Goal: Task Accomplishment & Management: Manage account settings

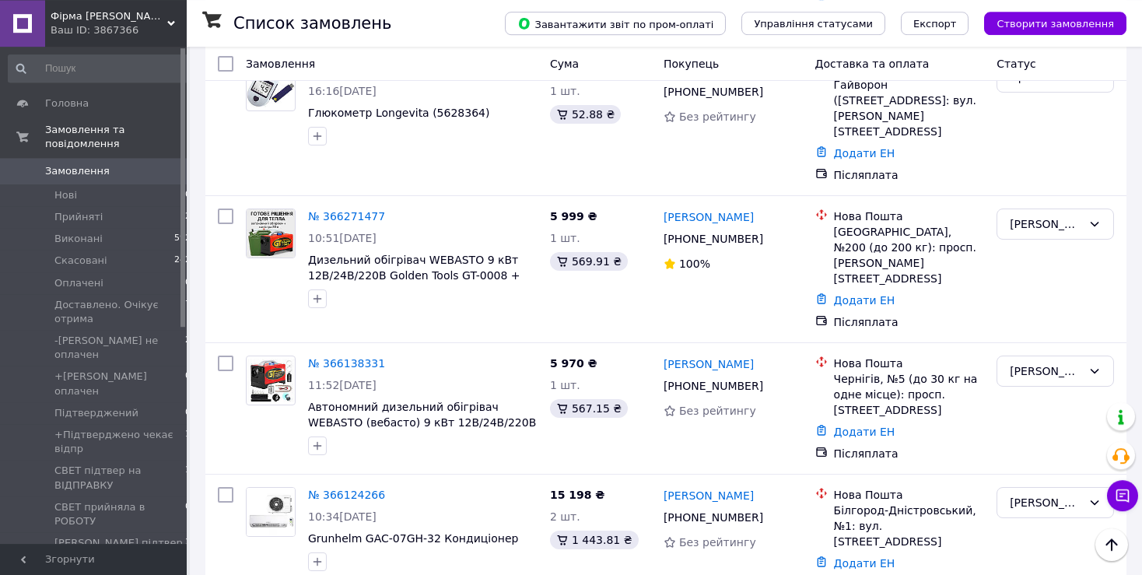
scroll to position [246, 0]
click at [317, 294] on icon "button" at bounding box center [317, 298] width 9 height 9
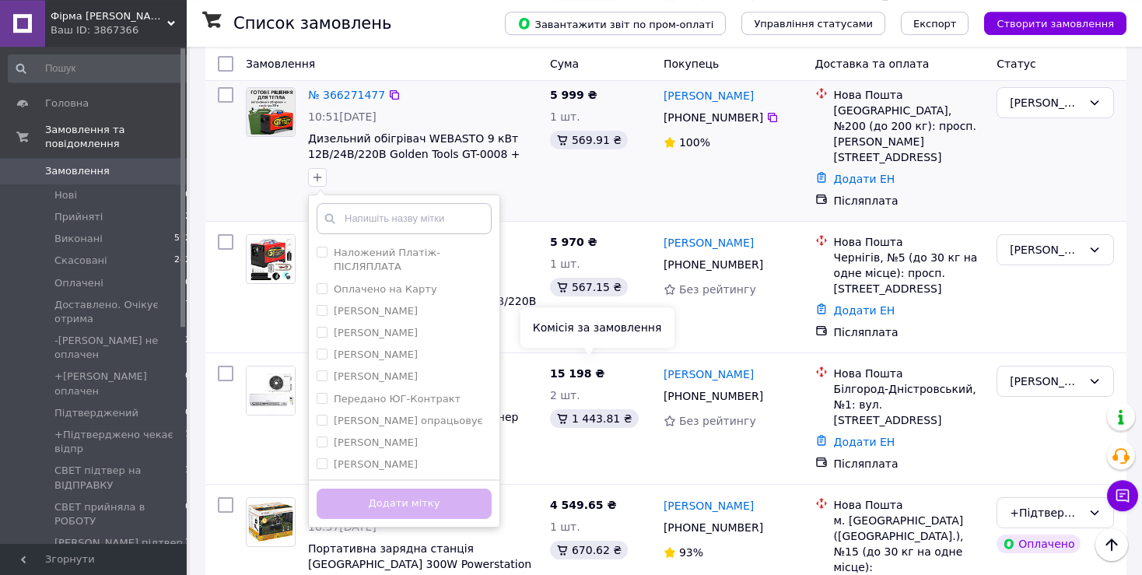
scroll to position [411, 0]
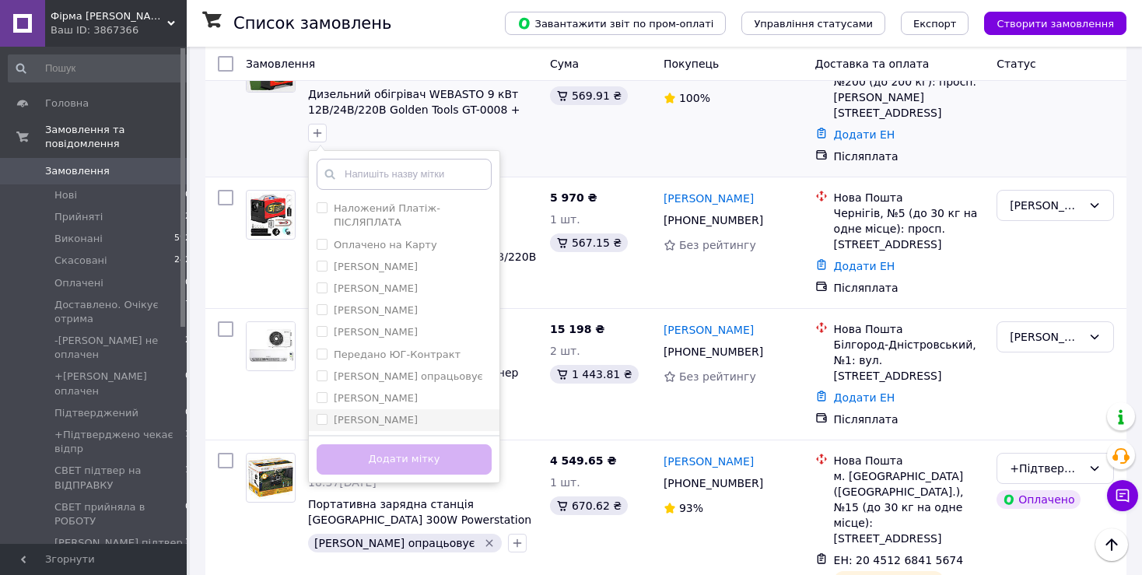
click at [384, 413] on div "[PERSON_NAME]" at bounding box center [404, 420] width 175 height 14
checkbox input "true"
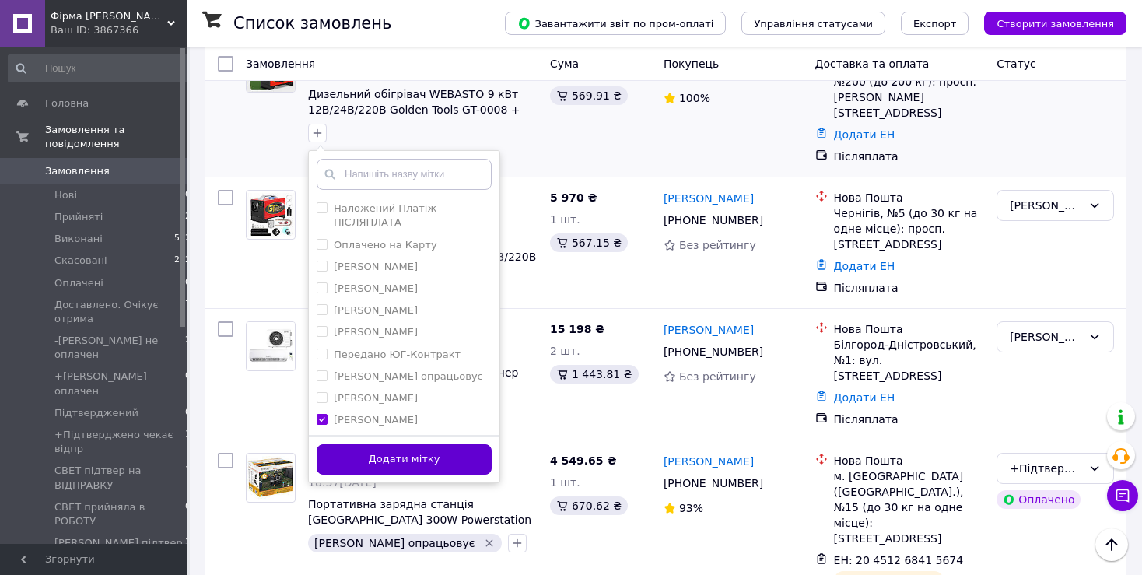
click at [400, 444] on button "Додати мітку" at bounding box center [404, 459] width 175 height 30
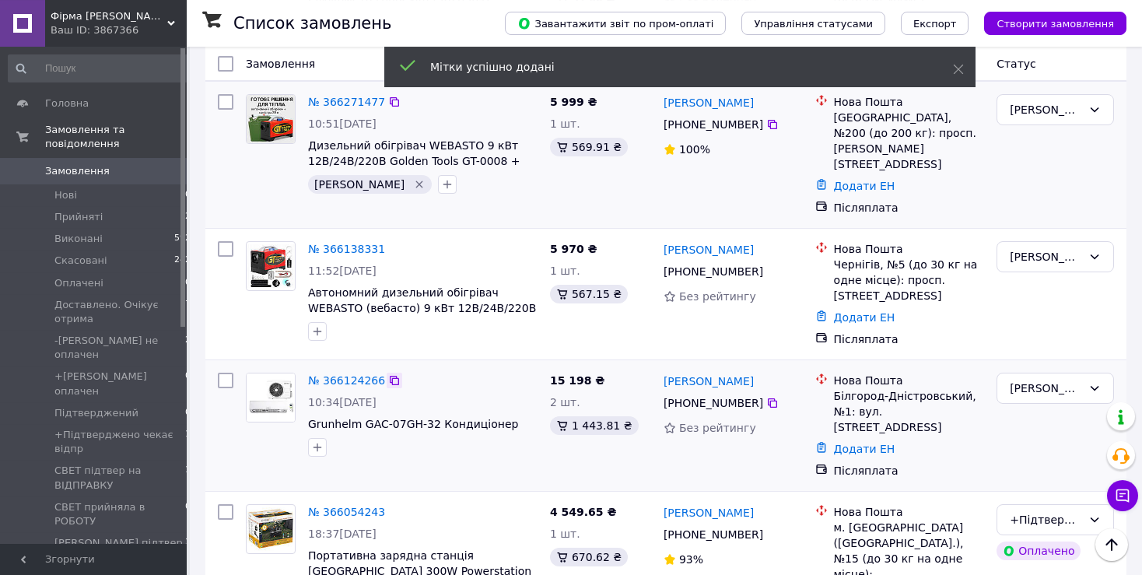
scroll to position [328, 0]
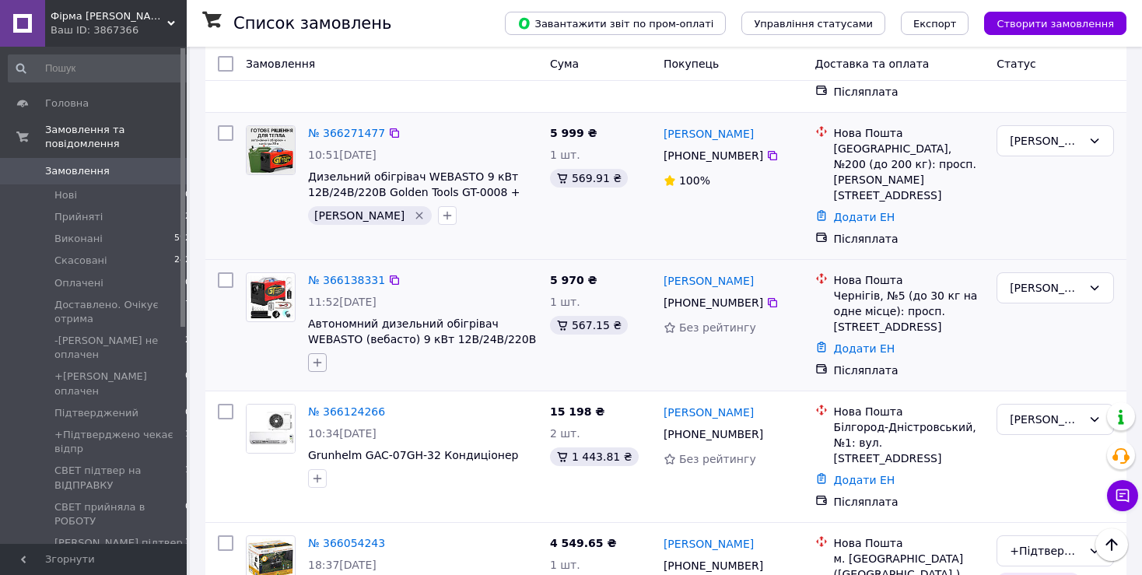
click at [314, 359] on icon "button" at bounding box center [317, 363] width 9 height 9
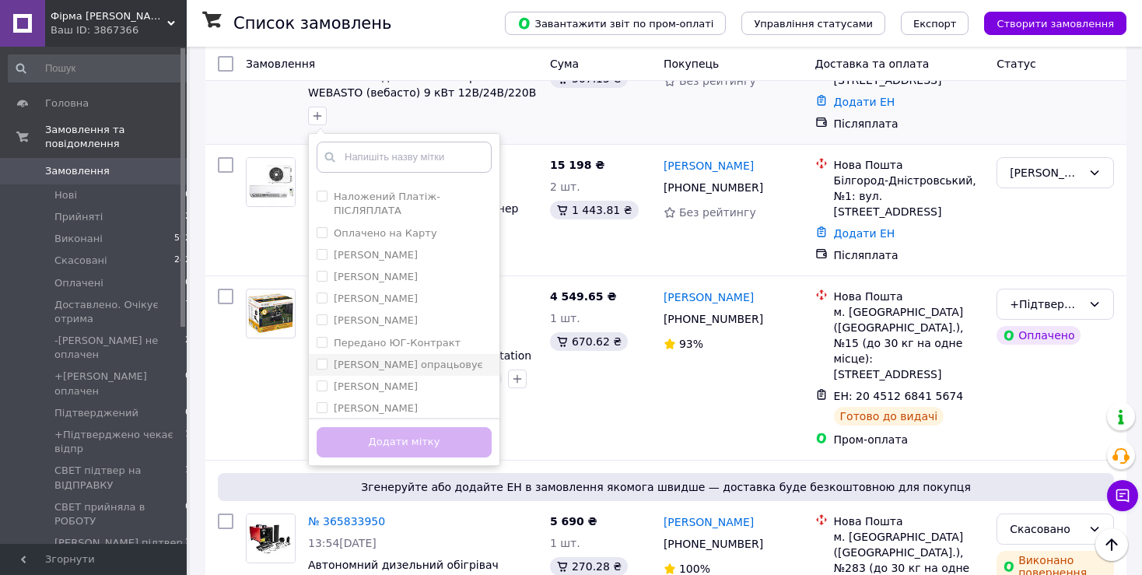
scroll to position [22, 0]
click at [374, 396] on div "[PERSON_NAME]" at bounding box center [404, 403] width 175 height 14
checkbox input "true"
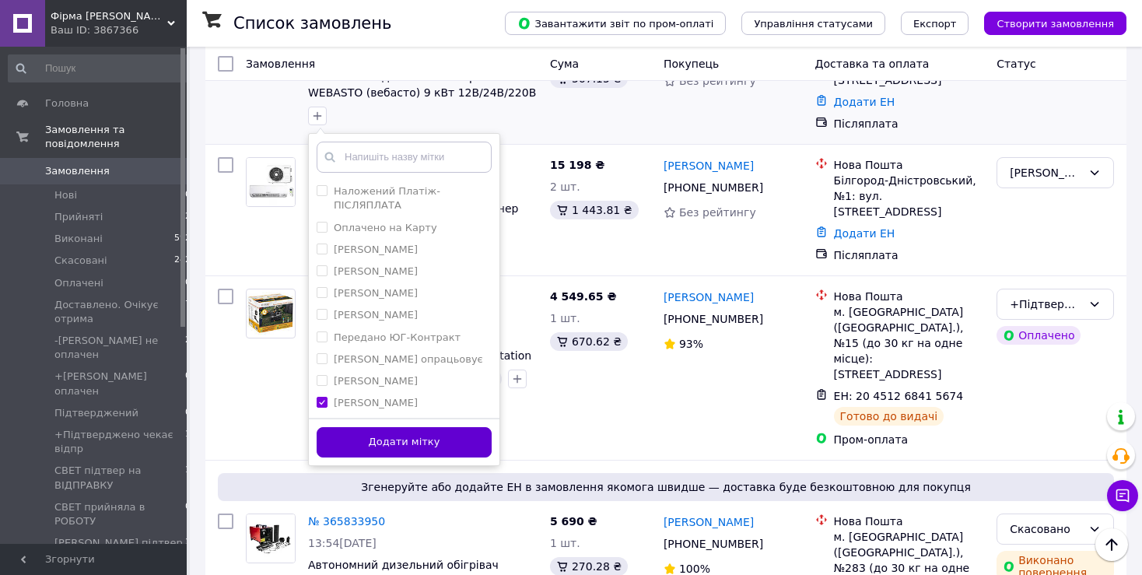
click at [391, 427] on button "Додати мітку" at bounding box center [404, 442] width 175 height 30
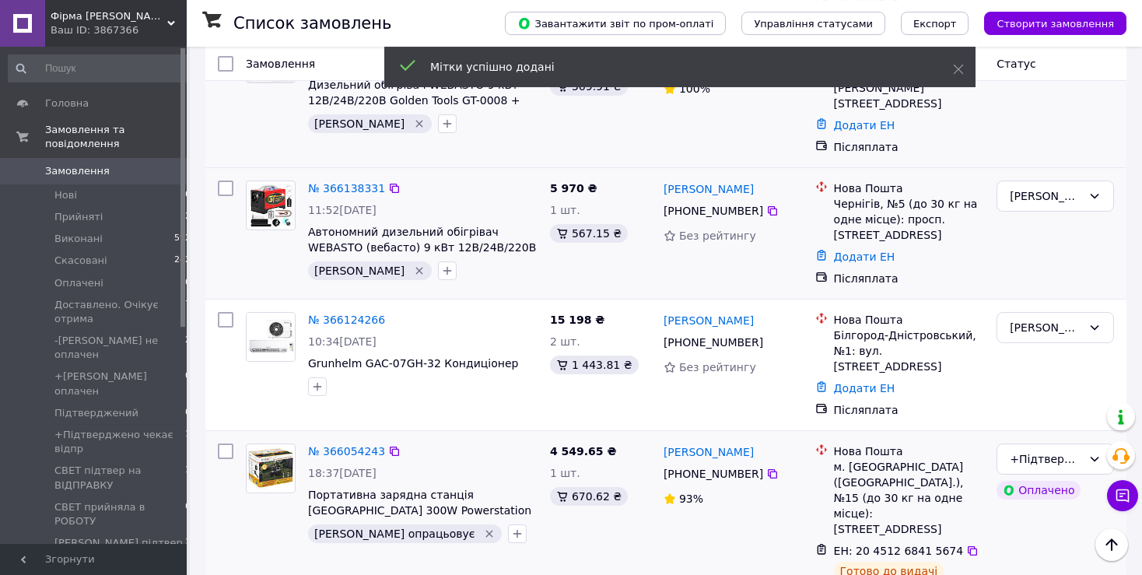
scroll to position [411, 0]
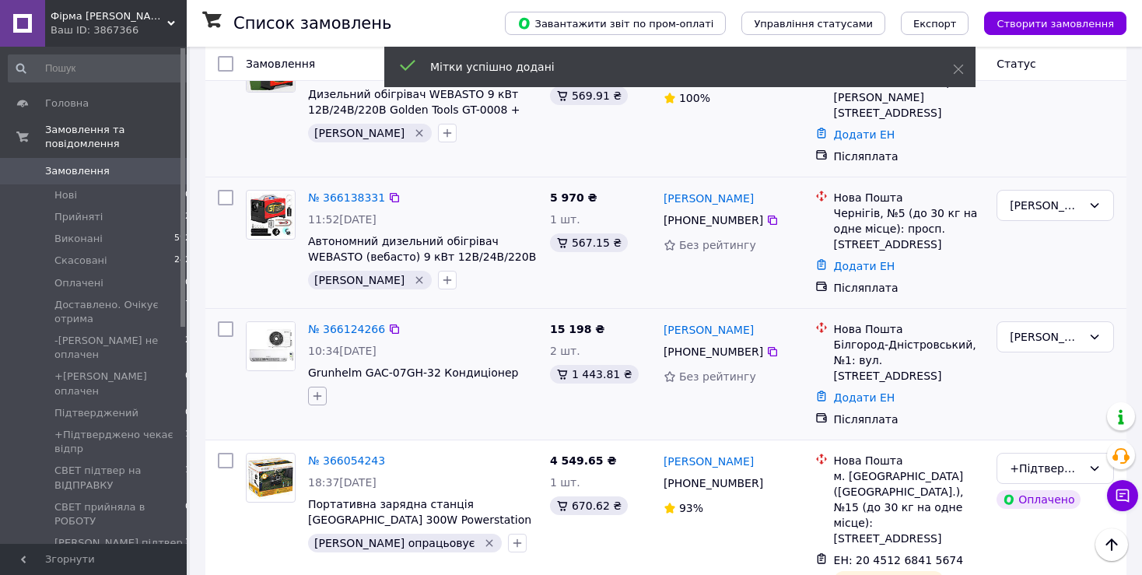
click at [314, 390] on icon "button" at bounding box center [317, 396] width 12 height 12
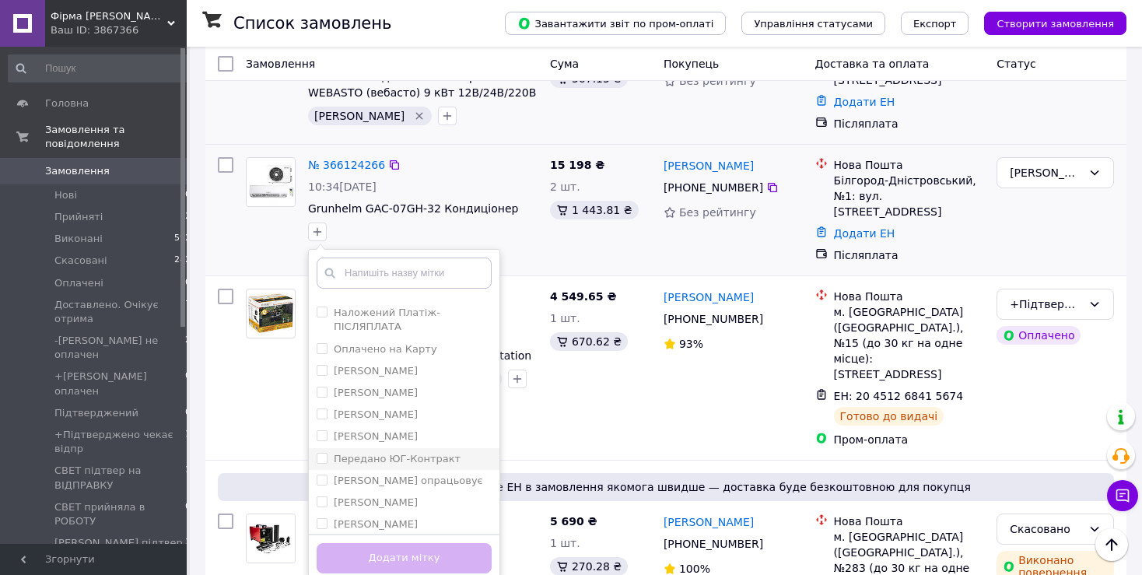
scroll to position [22, 0]
click at [383, 512] on div "[PERSON_NAME]" at bounding box center [404, 519] width 175 height 14
checkbox input "true"
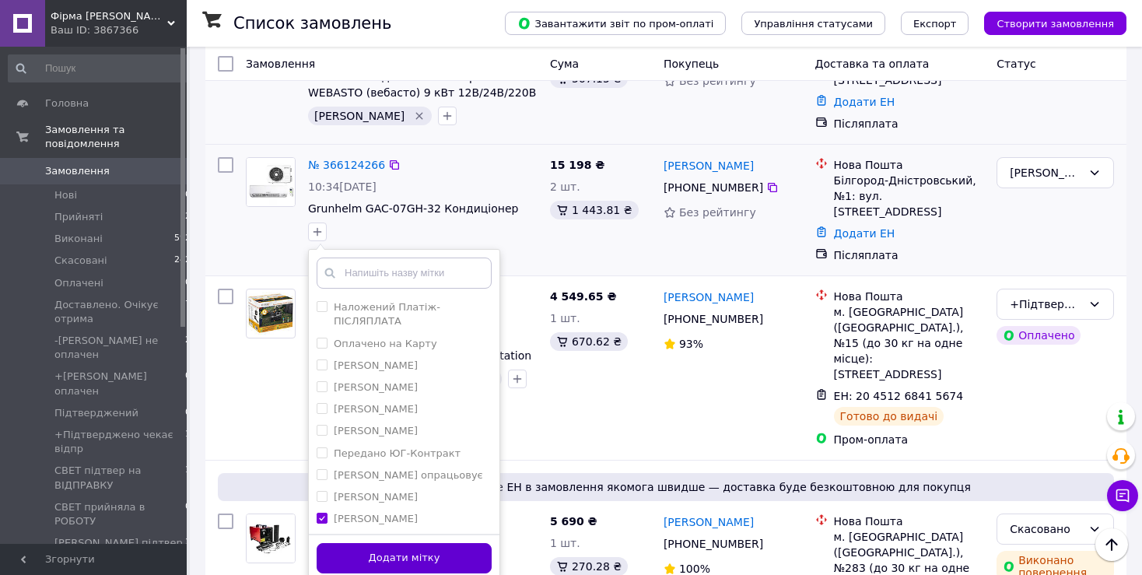
click at [394, 543] on button "Додати мітку" at bounding box center [404, 558] width 175 height 30
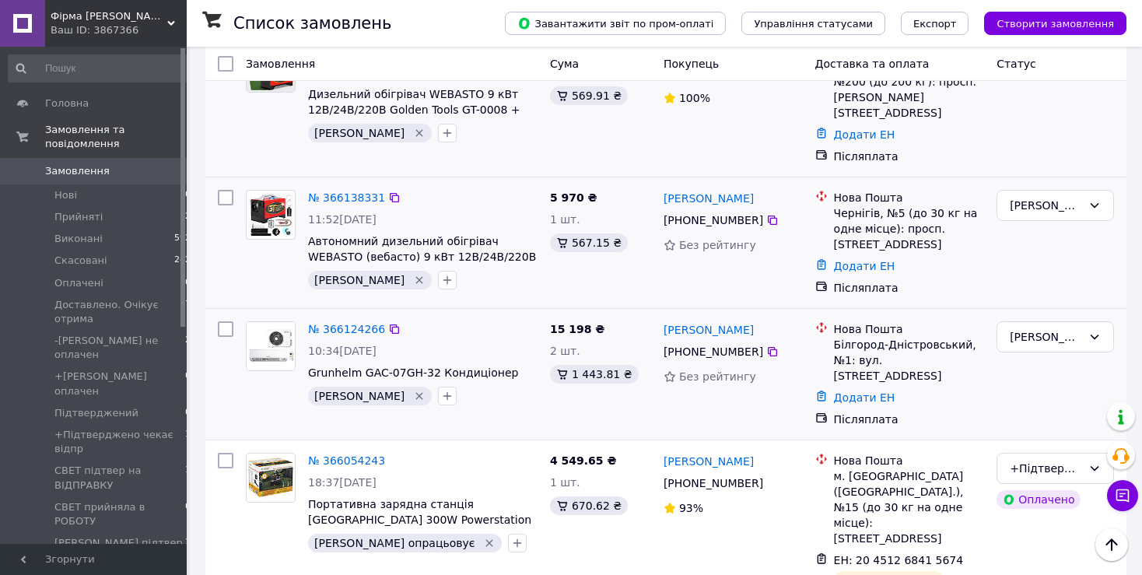
scroll to position [328, 0]
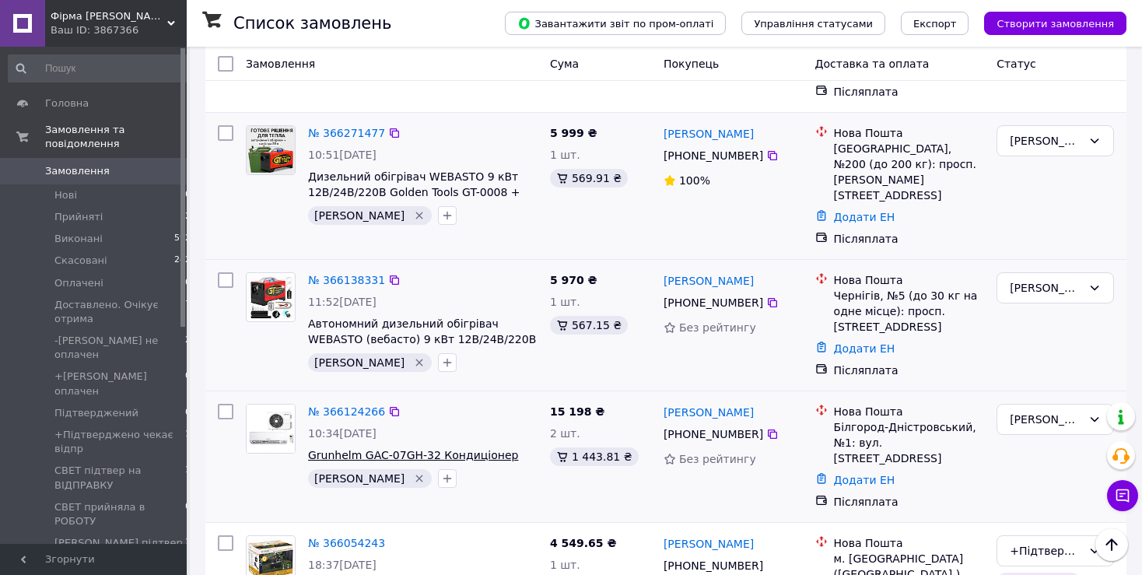
click at [455, 449] on span "Grunhelm GAC-07GH-32 Кондиціонер" at bounding box center [413, 455] width 210 height 12
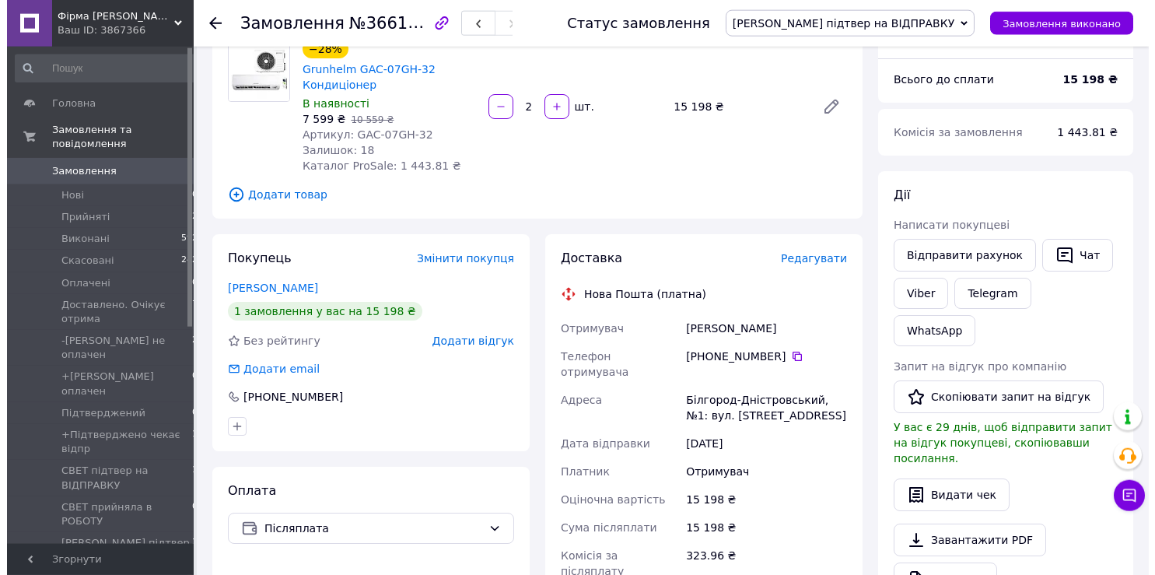
scroll to position [164, 0]
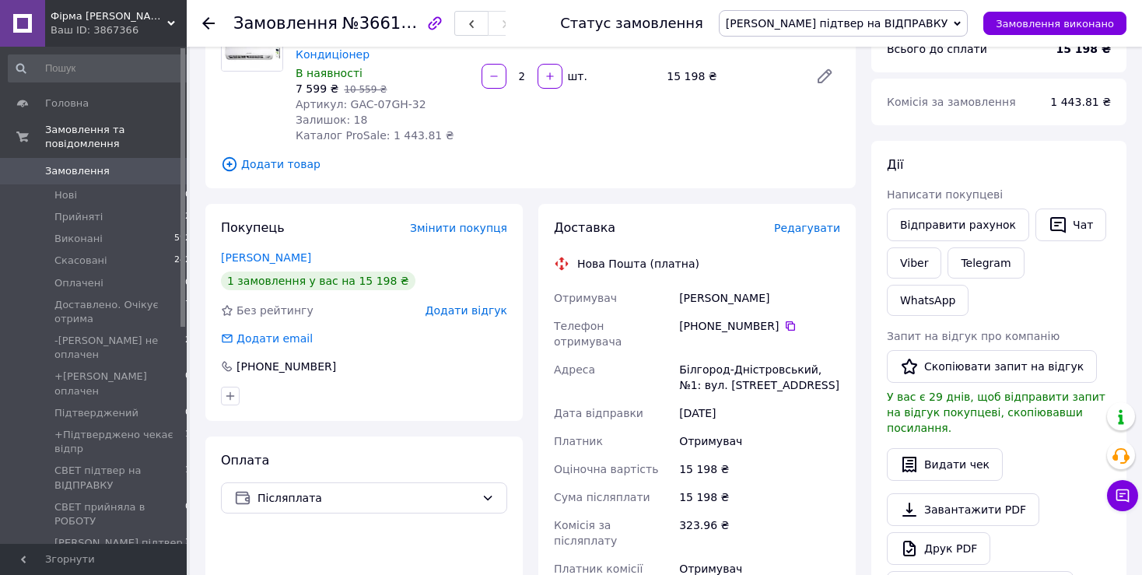
click at [828, 229] on span "Редагувати" at bounding box center [807, 228] width 66 height 12
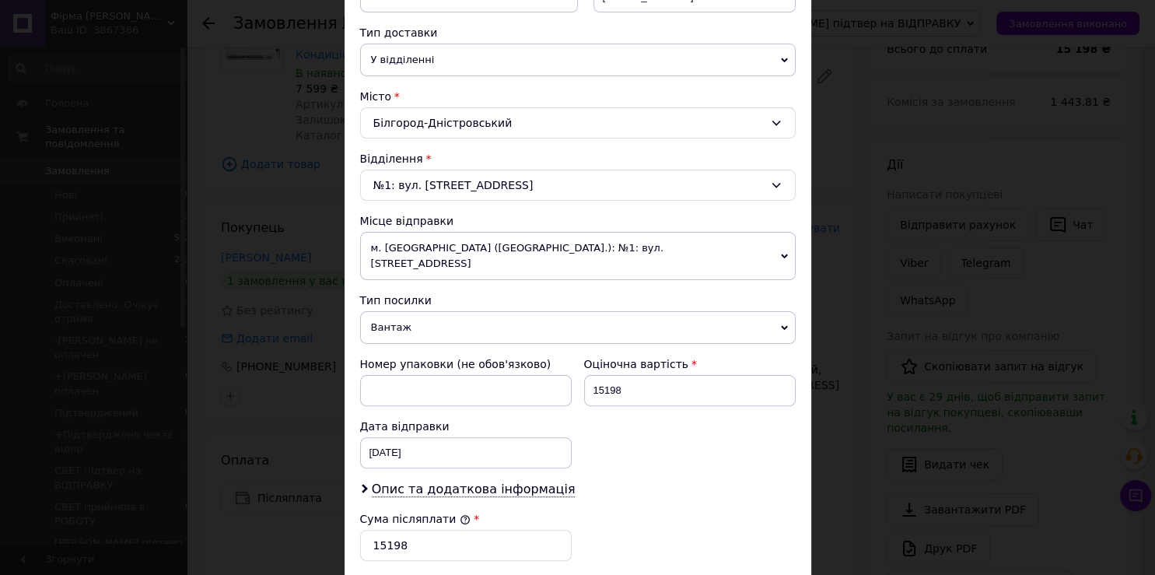
scroll to position [600, 0]
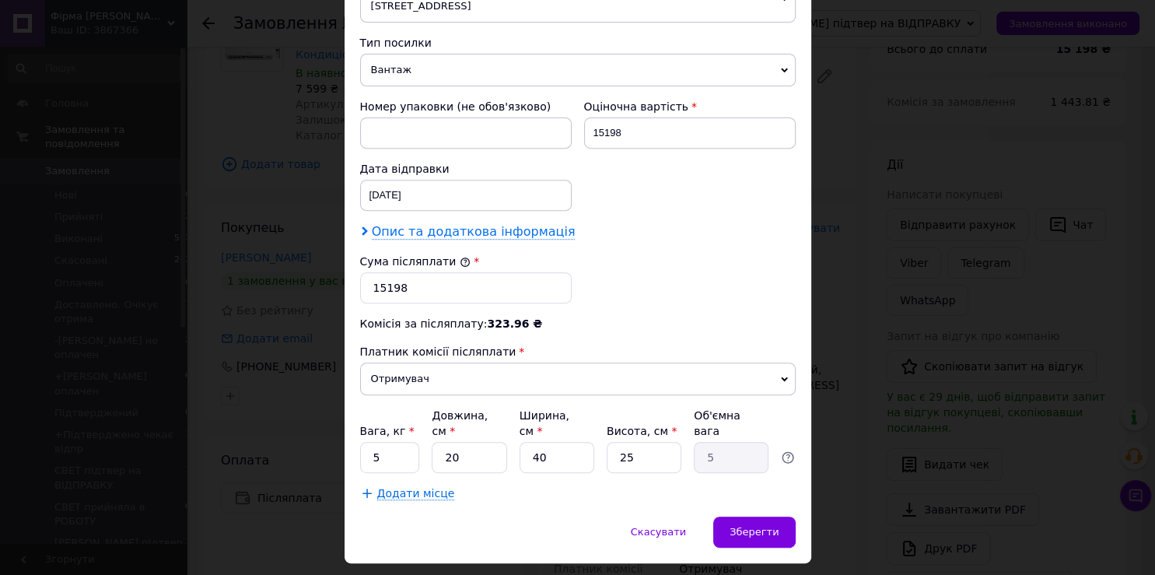
click at [453, 224] on span "Опис та додаткова інформація" at bounding box center [474, 232] width 204 height 16
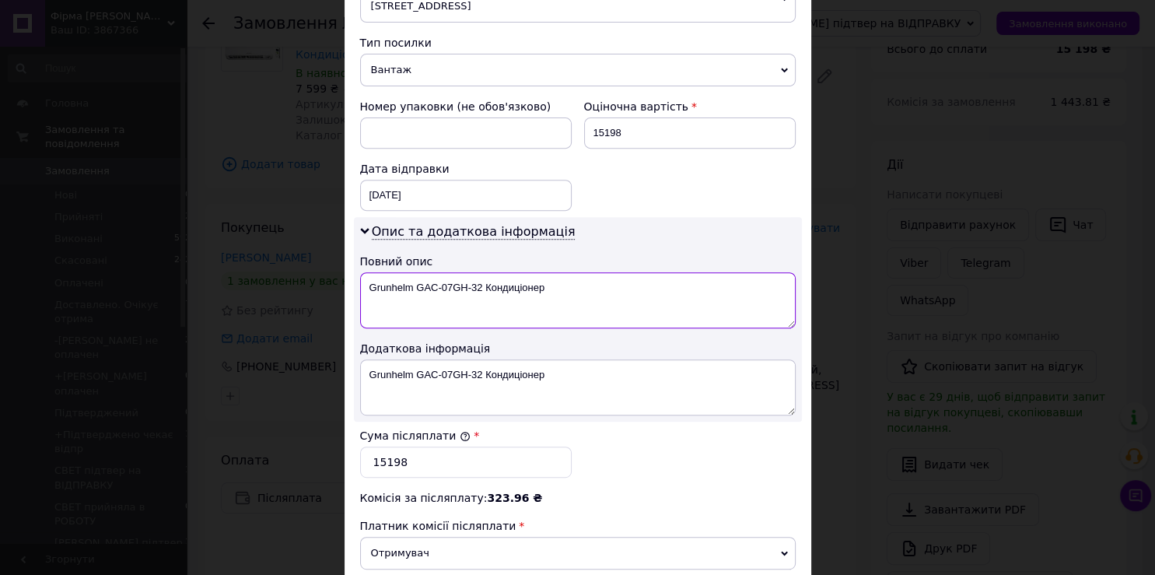
click at [540, 272] on textarea "Grunhelm GAC-07GH-32 Кондиціонер" at bounding box center [578, 300] width 436 height 56
type textarea "Grunhelm GAC-07GH-32 Кондиціонер 2шт"
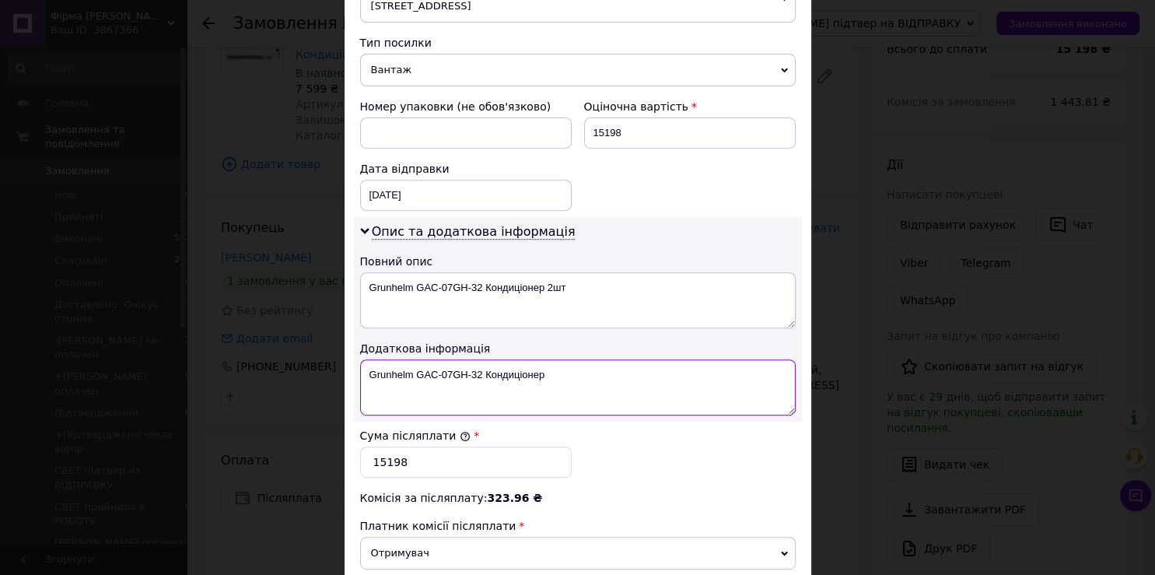
click at [538, 359] on textarea "Grunhelm GAC-07GH-32 Кондиціонер" at bounding box center [578, 387] width 436 height 56
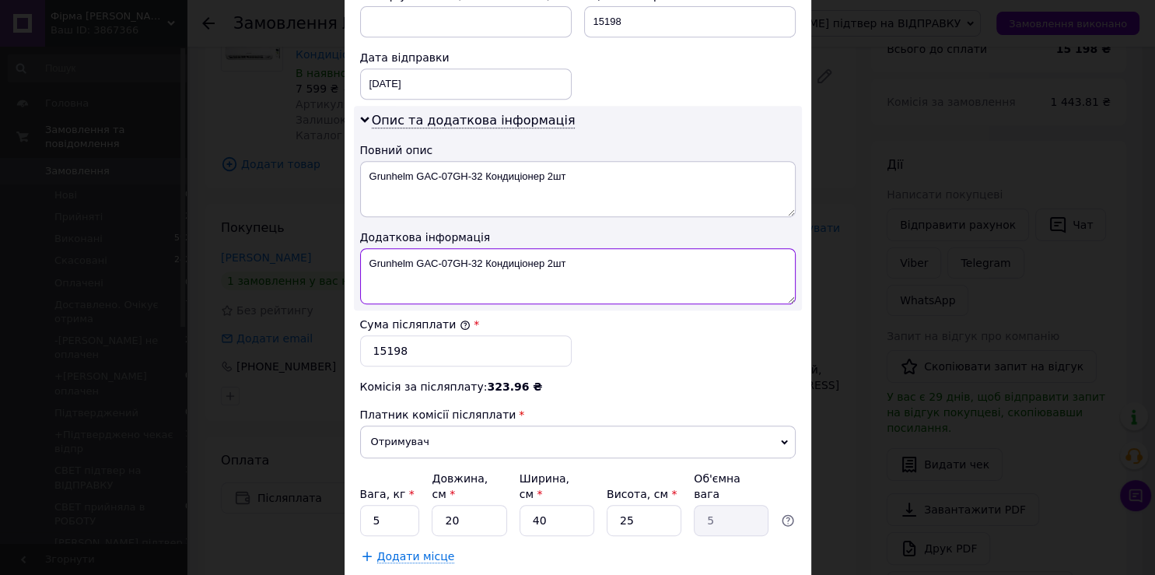
scroll to position [781, 0]
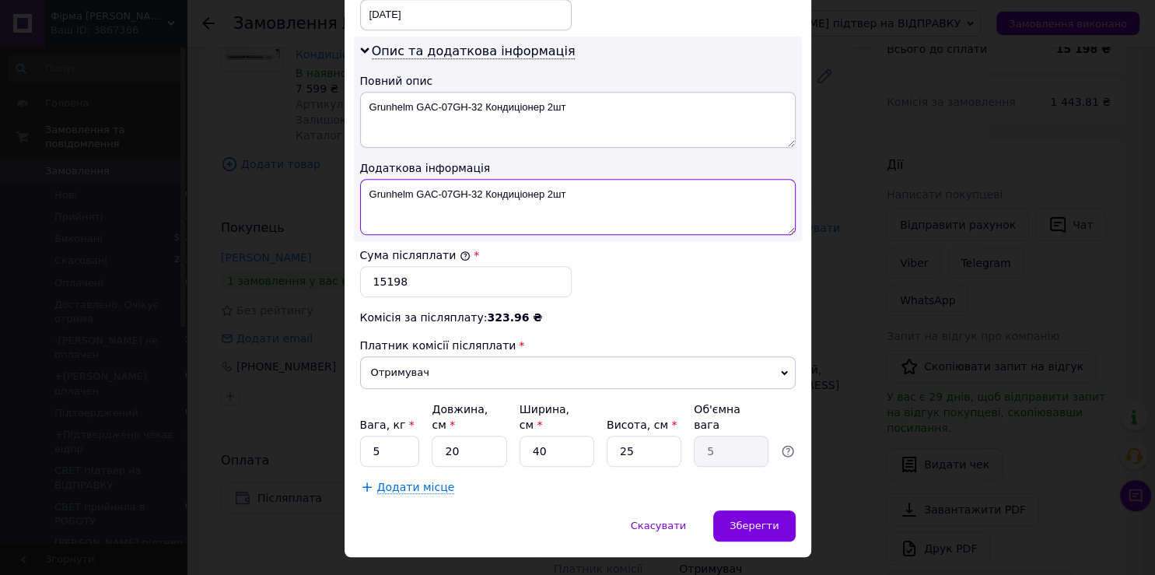
type textarea "Grunhelm GAC-07GH-32 Кондиціонер 2шт"
click at [377, 436] on input "5" at bounding box center [390, 451] width 60 height 31
type input "23"
click at [457, 436] on input "20" at bounding box center [469, 451] width 75 height 31
type input "2"
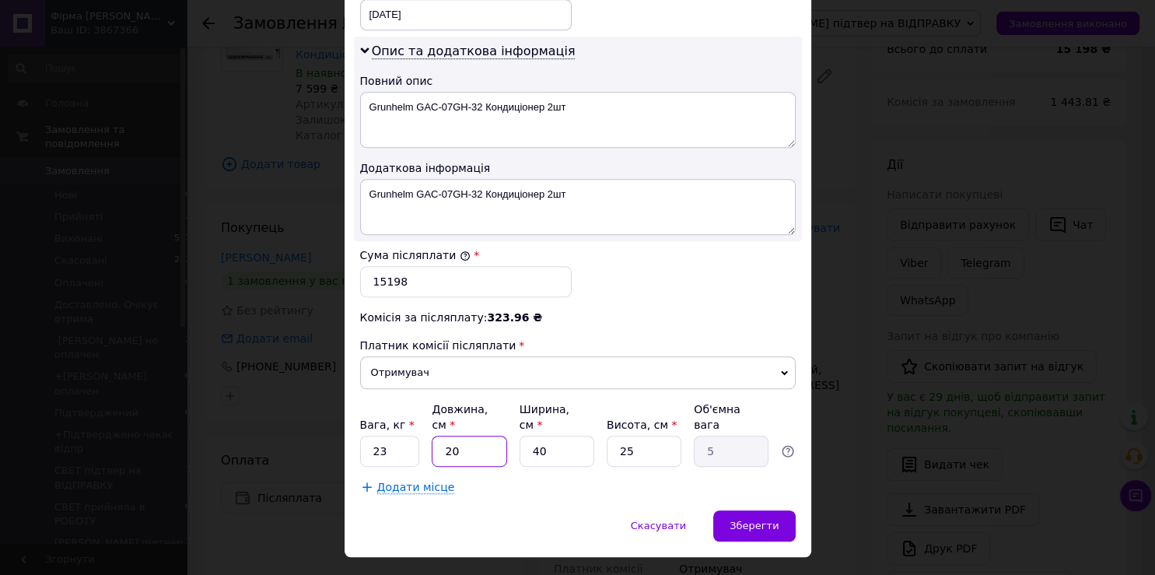
type input "0.5"
type input "4"
type input "1"
type input "45"
type input "11.25"
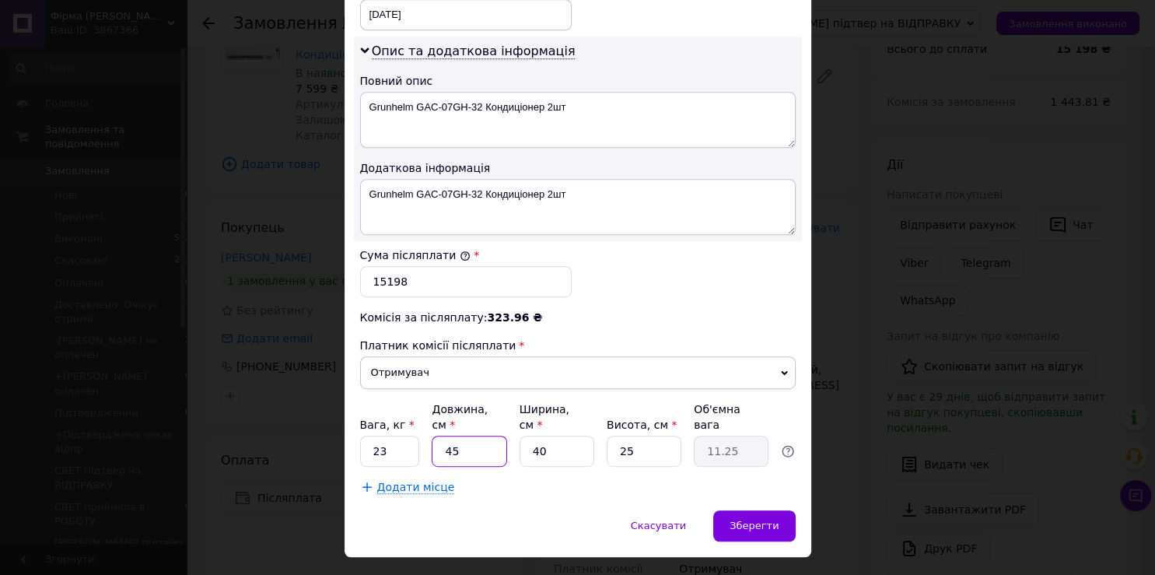
type input "45"
click at [534, 436] on input "40" at bounding box center [557, 451] width 75 height 31
click at [547, 436] on input "40" at bounding box center [557, 451] width 75 height 31
type input "4"
type input "1.13"
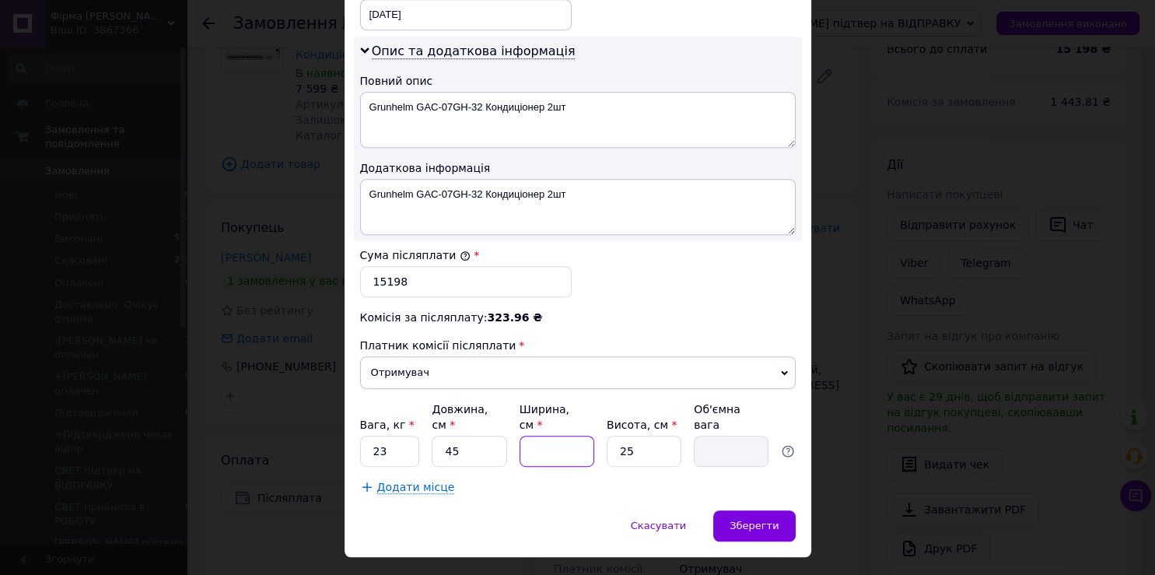
type input "2"
type input "0.56"
type input "25"
type input "7.03"
type input "25"
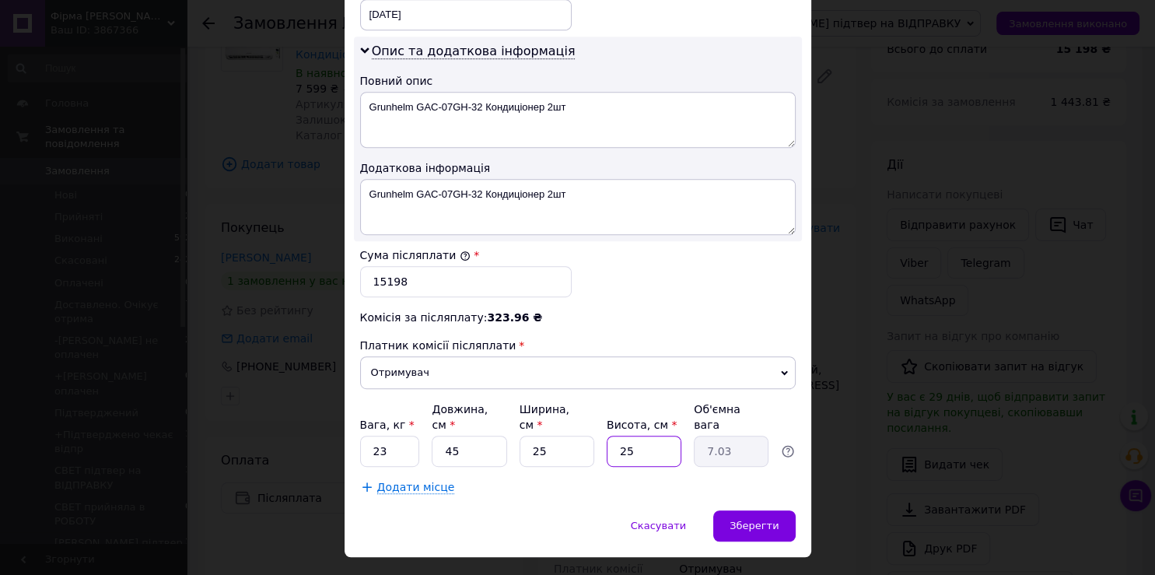
click at [632, 436] on input "25" at bounding box center [644, 451] width 75 height 31
type input "2"
type input "0.56"
type input "4"
type input "1.13"
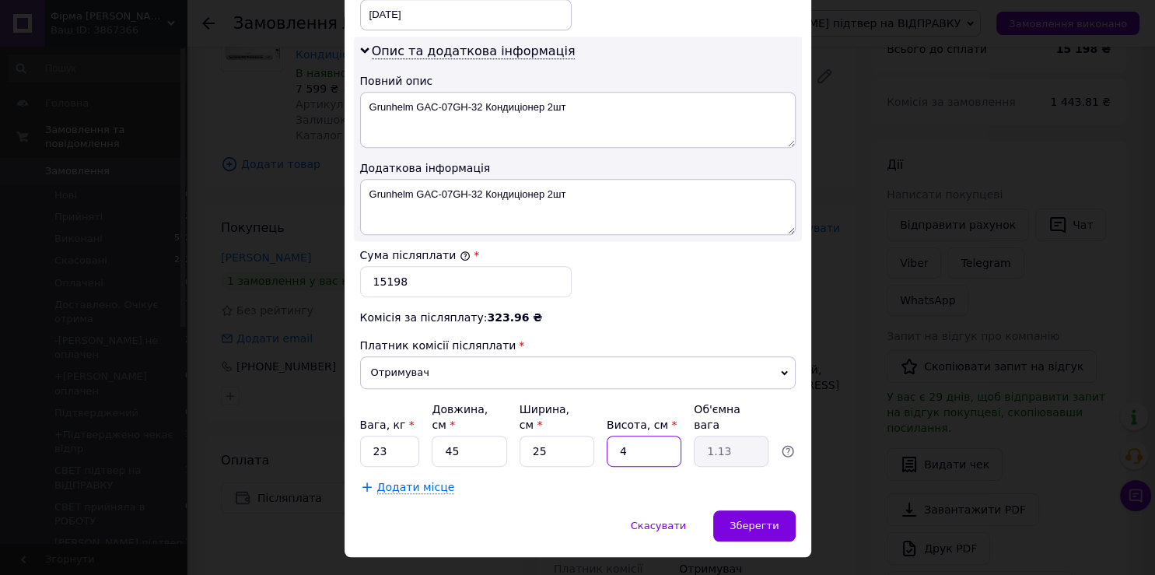
type input "40"
type input "11.25"
type input "40"
click at [411, 481] on span "Додати місце" at bounding box center [416, 487] width 78 height 13
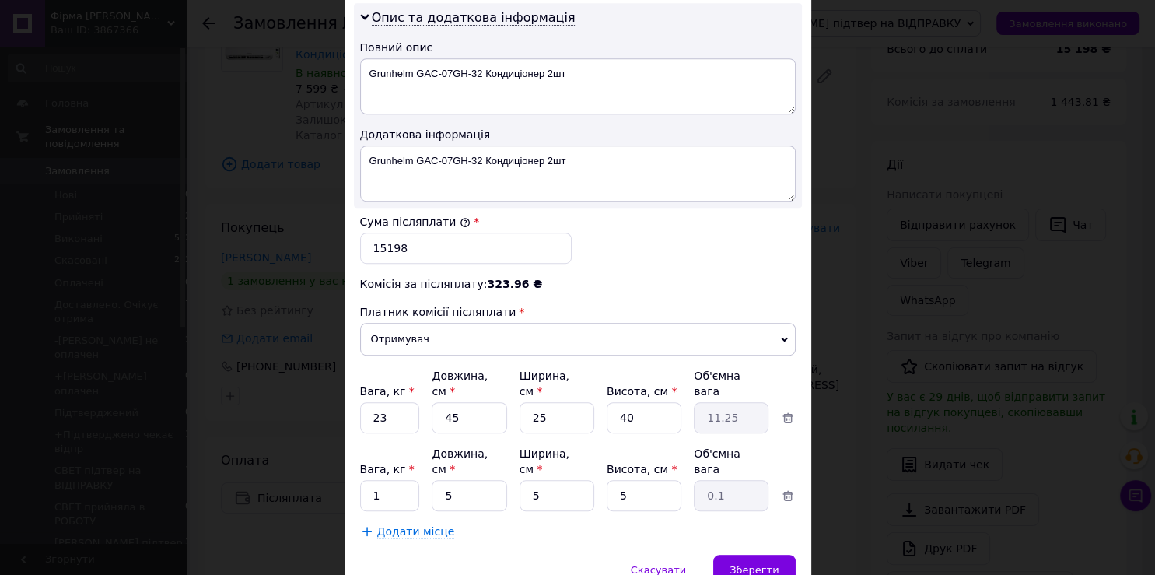
scroll to position [842, 0]
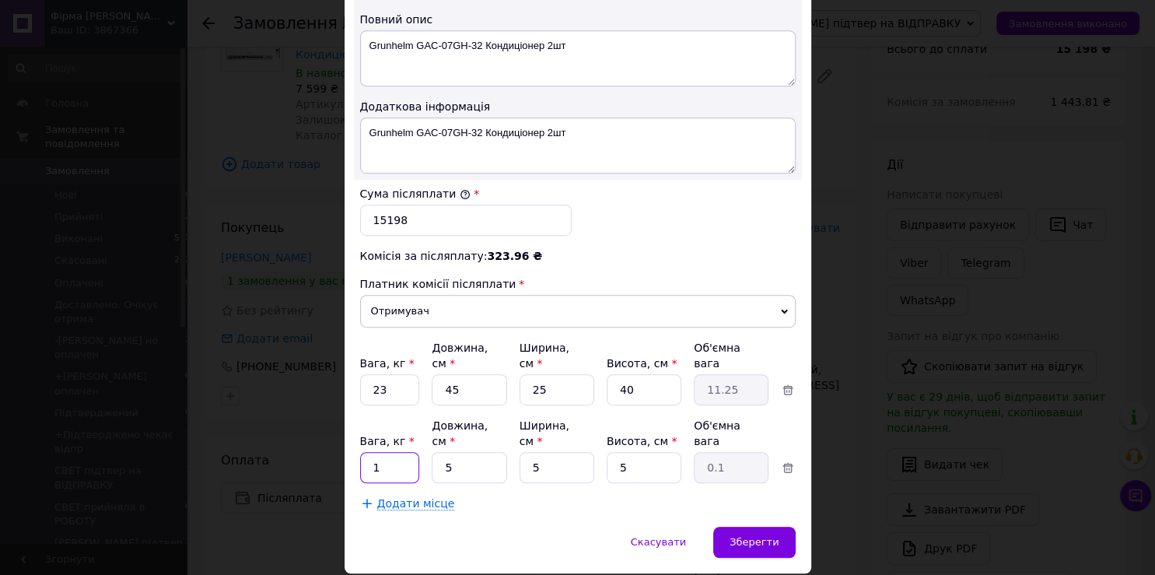
click at [380, 452] on input "1" at bounding box center [390, 467] width 60 height 31
type input "23"
click at [450, 452] on input "5" at bounding box center [469, 467] width 75 height 31
type input "4"
type input "0.1"
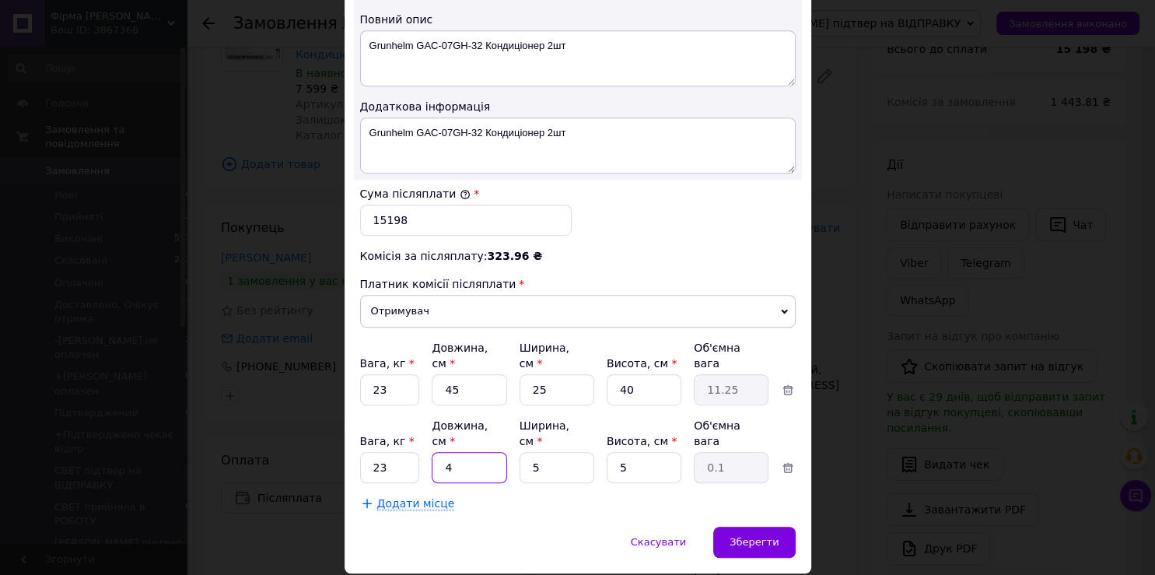
type input "45"
type input "0.28"
type input "45"
click at [532, 452] on input "5" at bounding box center [557, 467] width 75 height 31
type input "2"
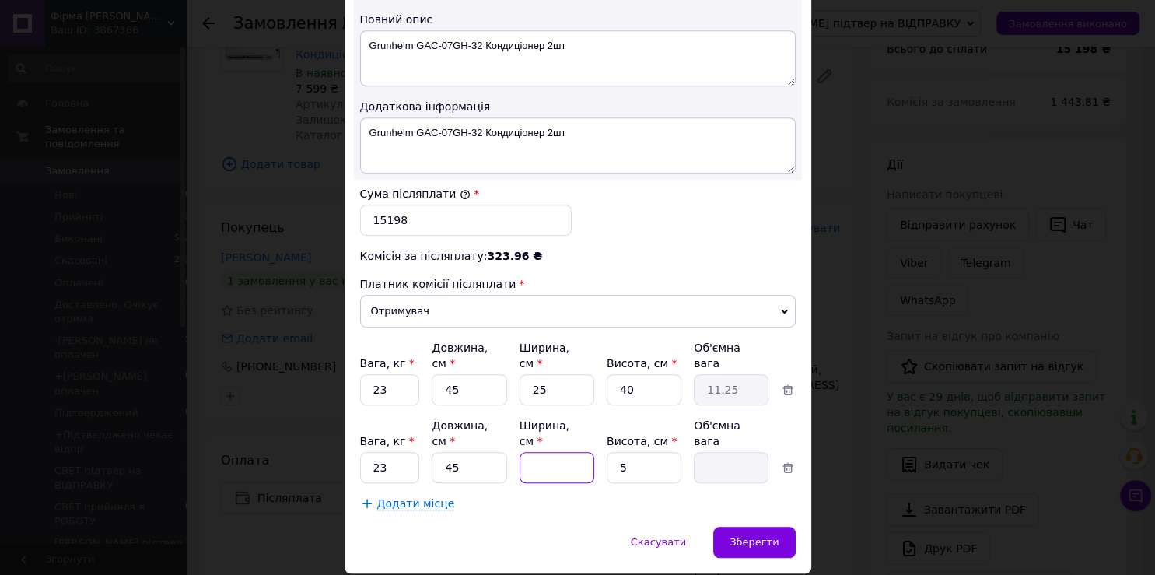
type input "0.11"
type input "25"
type input "1.41"
type input "25"
click at [624, 452] on input "5" at bounding box center [644, 467] width 75 height 31
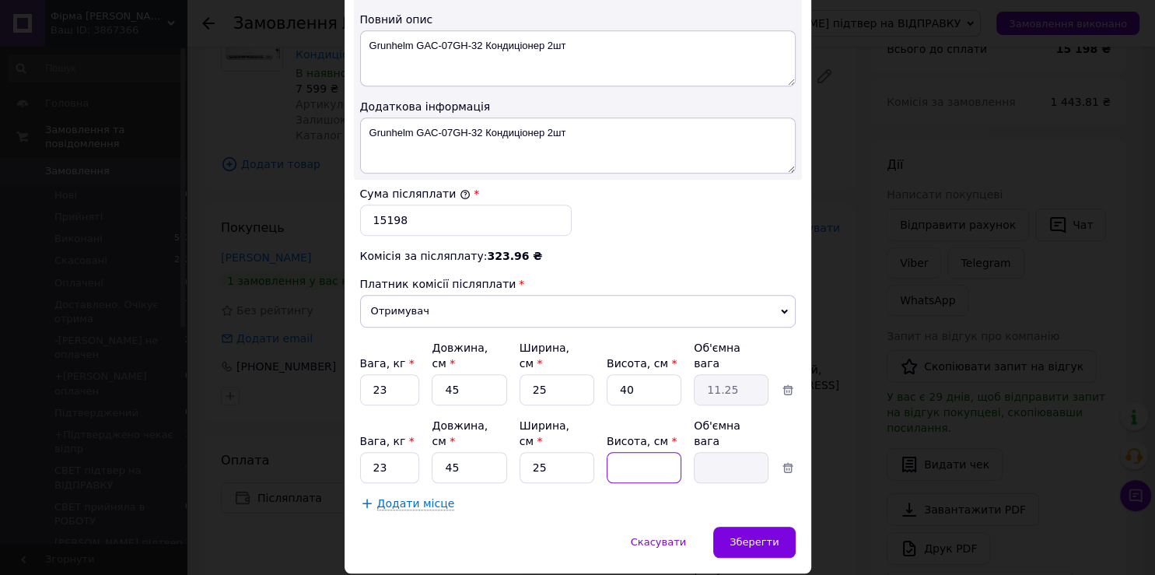
type input "4"
type input "1.13"
type input "40"
type input "11.25"
type input "40"
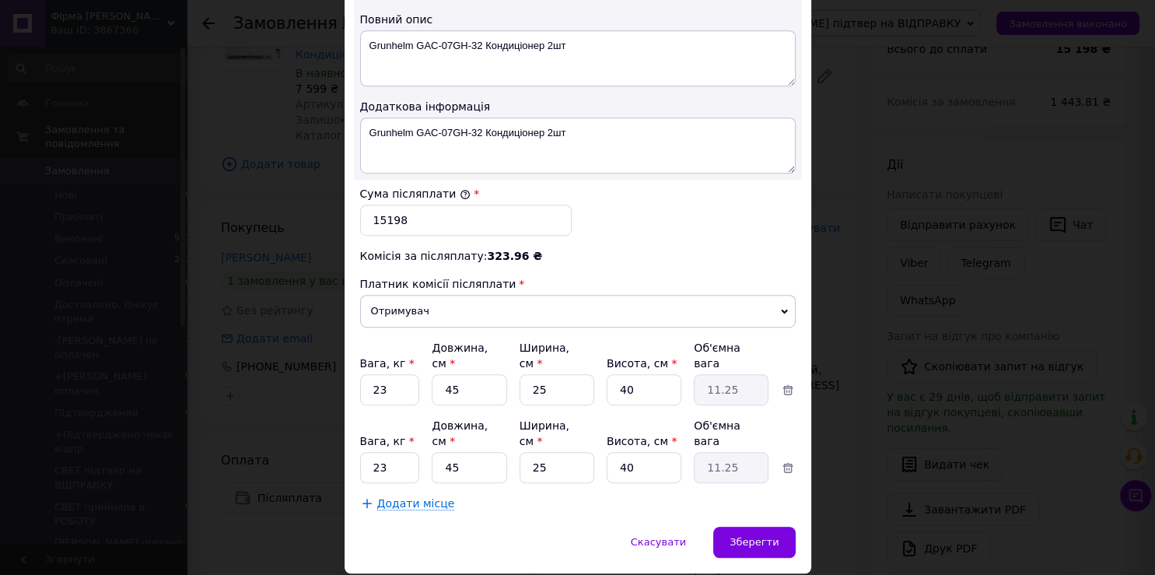
click at [403, 497] on span "Додати місце" at bounding box center [416, 503] width 78 height 13
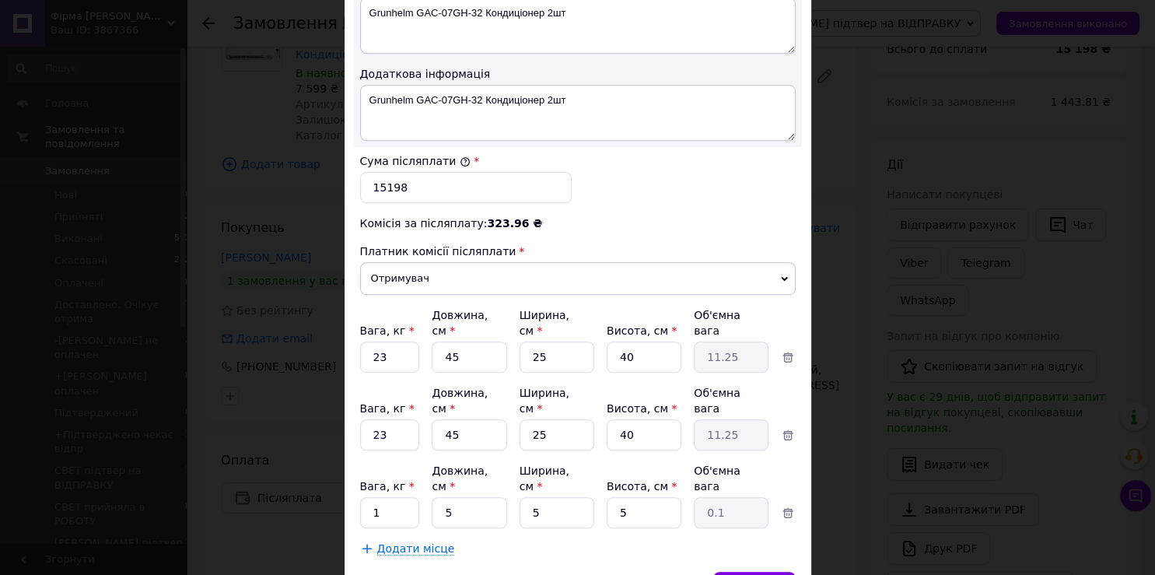
scroll to position [905, 0]
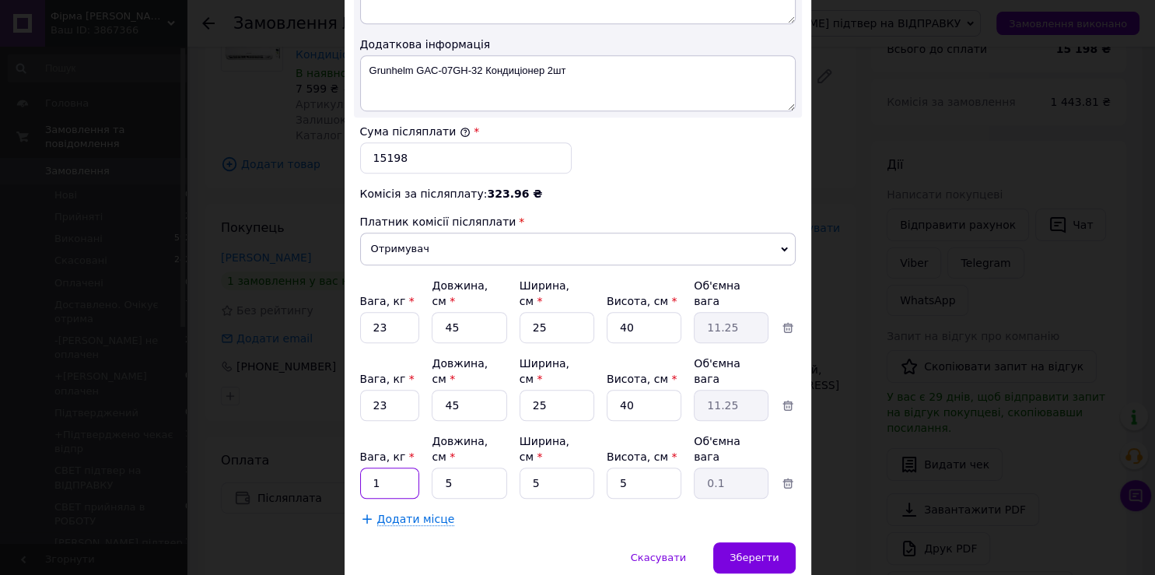
click at [381, 467] on input "1" at bounding box center [390, 482] width 60 height 31
type input "7"
click at [436, 467] on input "5" at bounding box center [469, 482] width 75 height 31
type input "45"
type input "0.28"
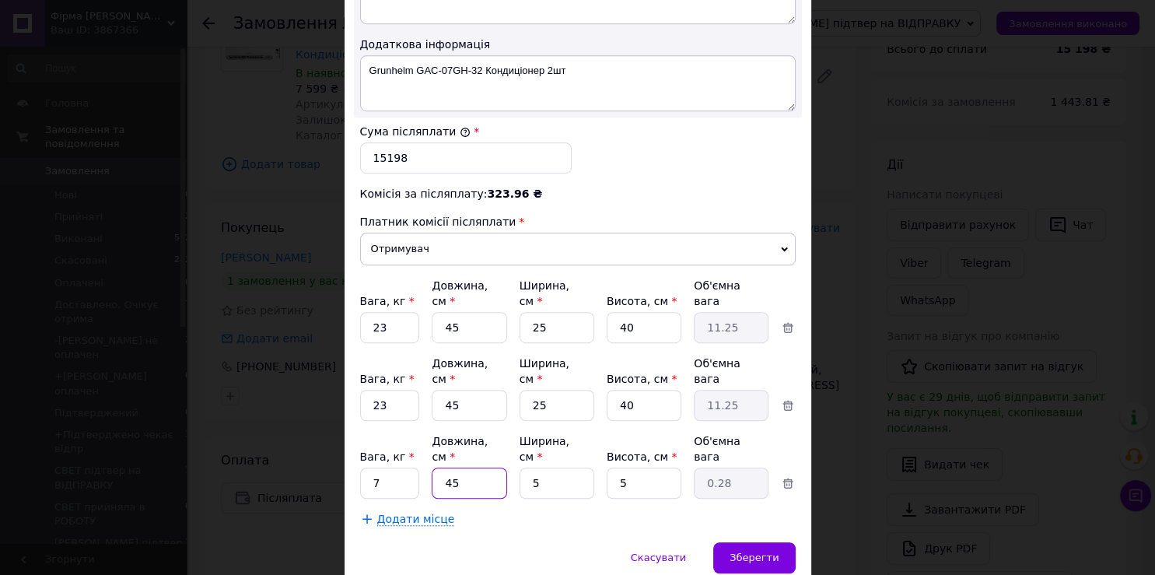
type input "45"
click at [523, 467] on input "5" at bounding box center [557, 482] width 75 height 31
type input "25"
type input "1.41"
type input "25"
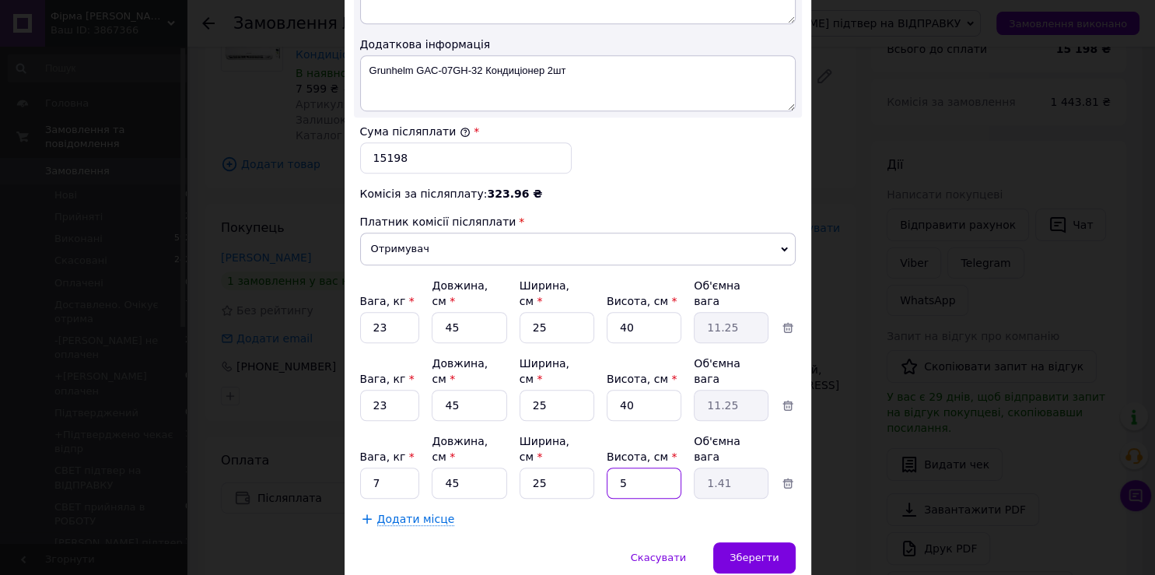
click at [628, 467] on input "5" at bounding box center [644, 482] width 75 height 31
type input "2"
type input "0.56"
type input "20"
type input "5.63"
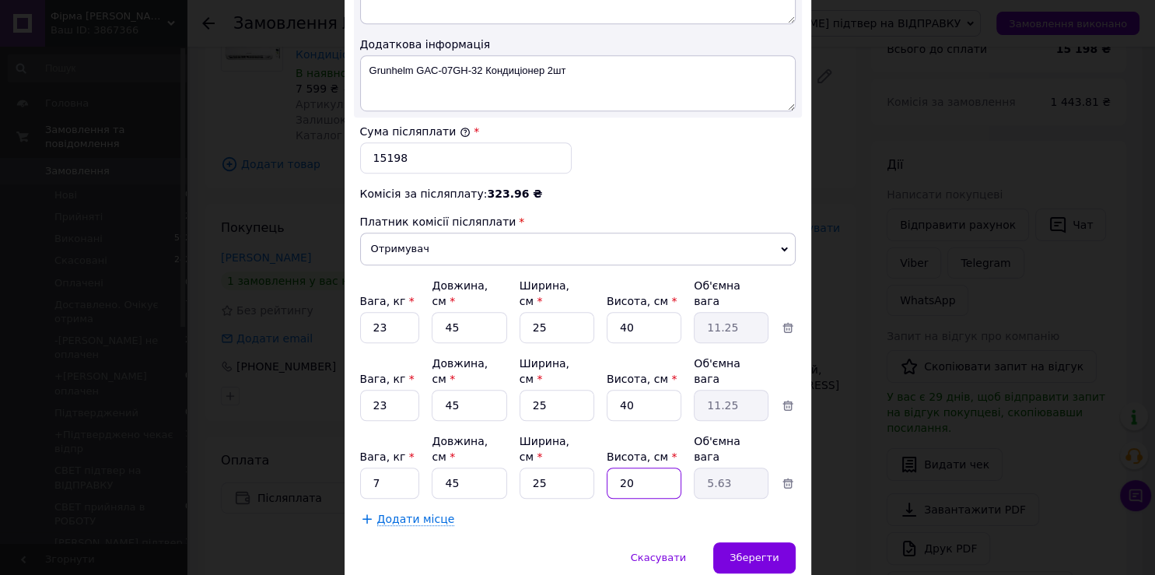
type input "20"
click at [397, 513] on span "Додати місце" at bounding box center [416, 519] width 78 height 13
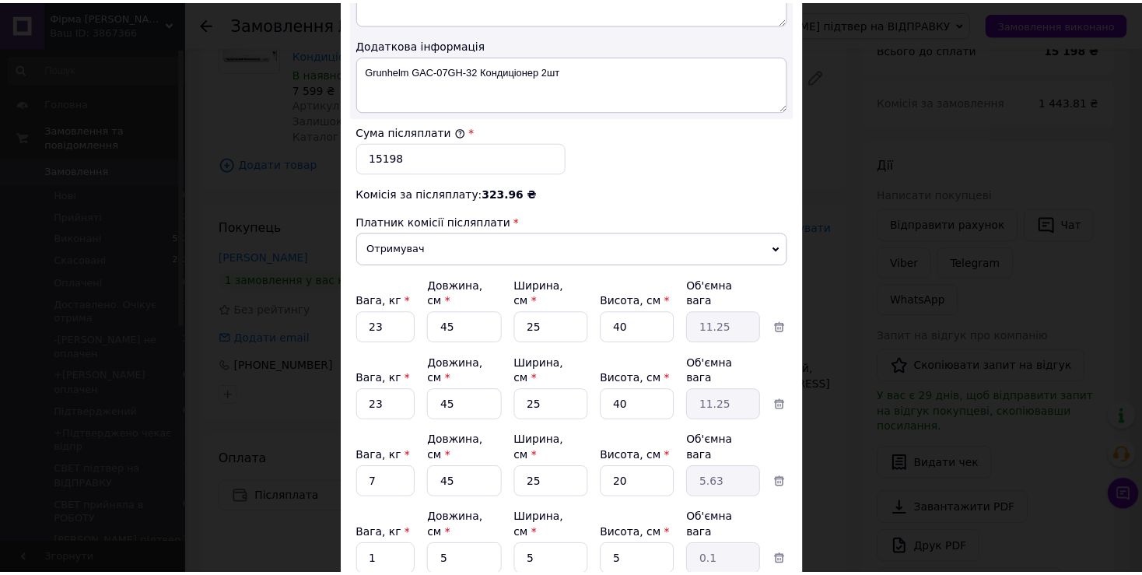
scroll to position [966, 0]
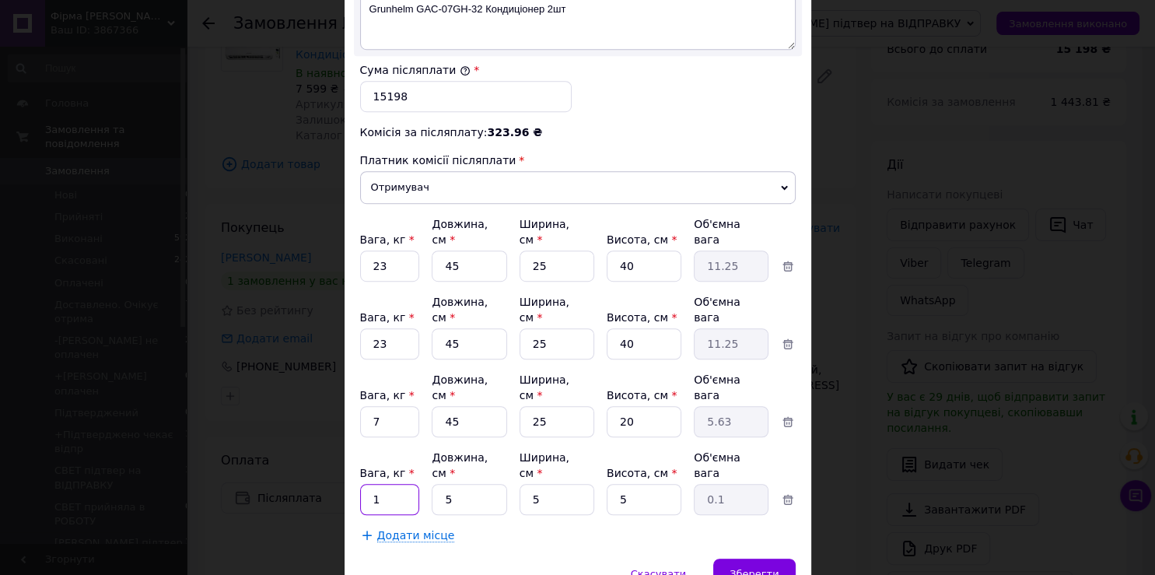
click at [379, 484] on input "1" at bounding box center [390, 499] width 60 height 31
type input "7"
click at [437, 484] on input "5" at bounding box center [469, 499] width 75 height 31
type input "45"
type input "0.28"
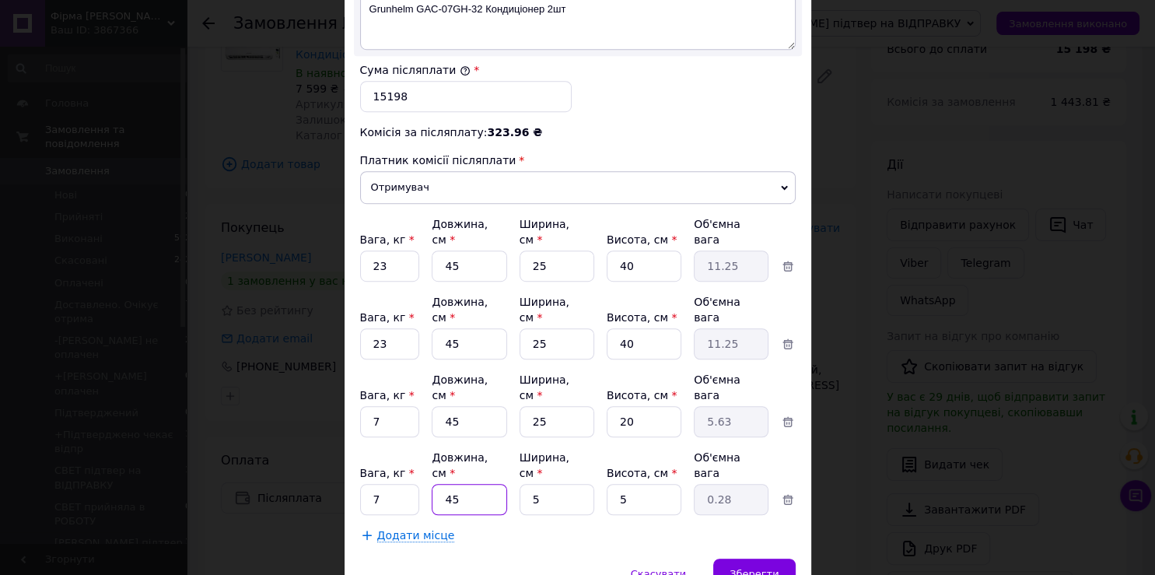
type input "45"
click at [527, 484] on input "5" at bounding box center [557, 499] width 75 height 31
type input "25"
type input "1.41"
type input "25"
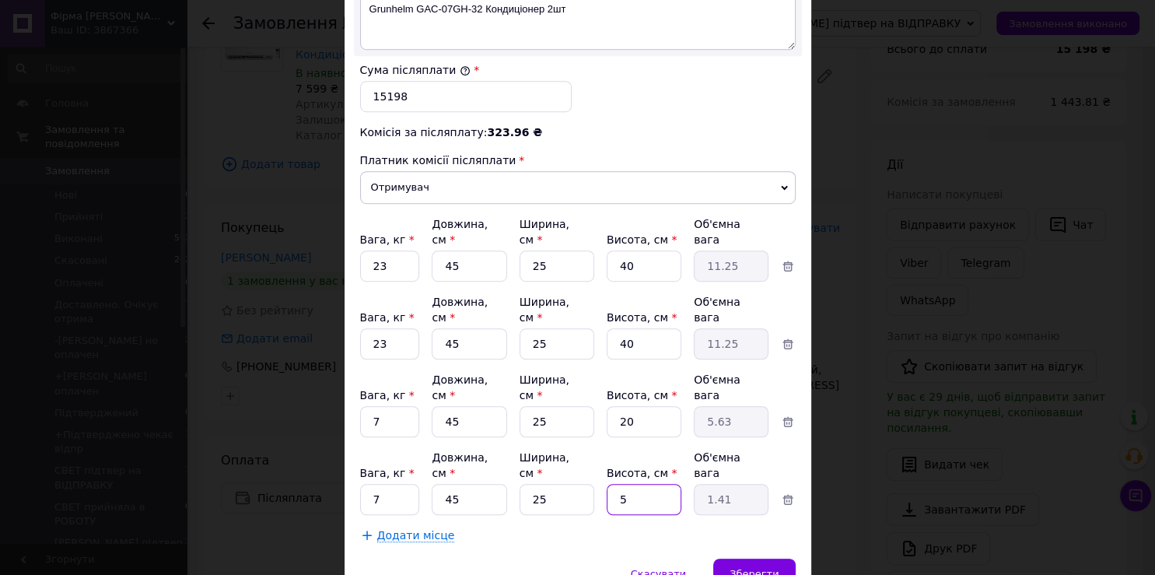
click at [624, 484] on input "5" at bounding box center [644, 499] width 75 height 31
type input "2"
type input "0.56"
type input "20"
type input "5.63"
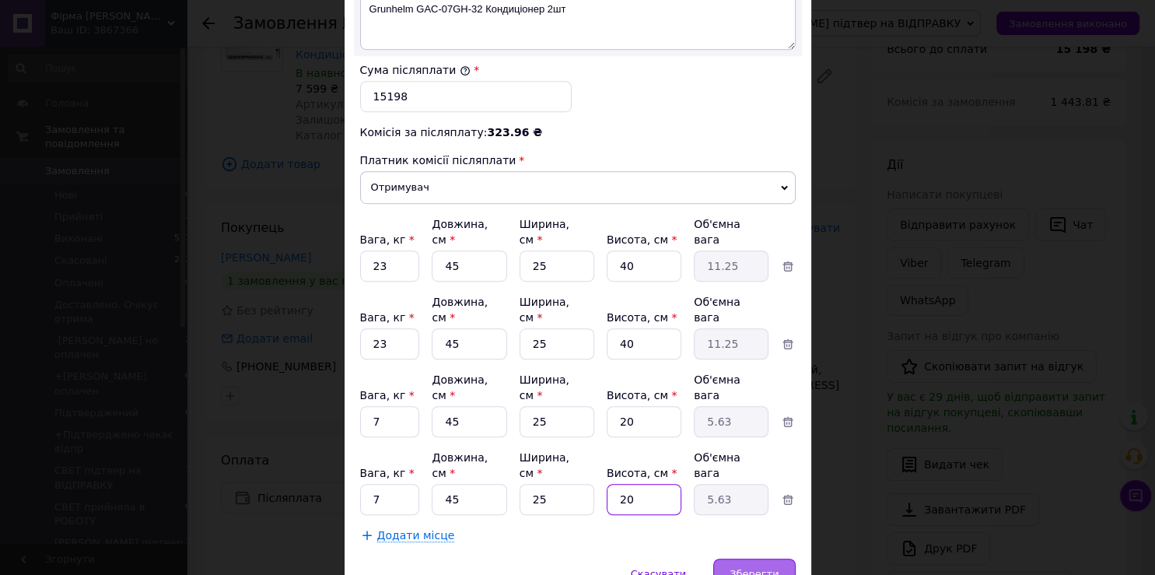
type input "20"
click at [764, 568] on span "Зберегти" at bounding box center [754, 574] width 49 height 12
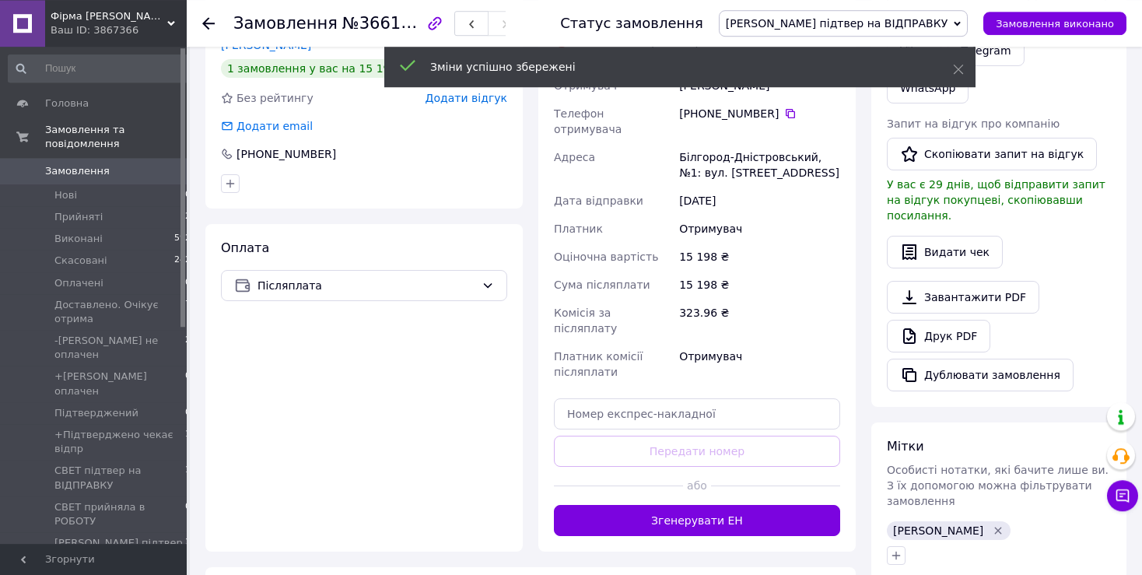
scroll to position [411, 0]
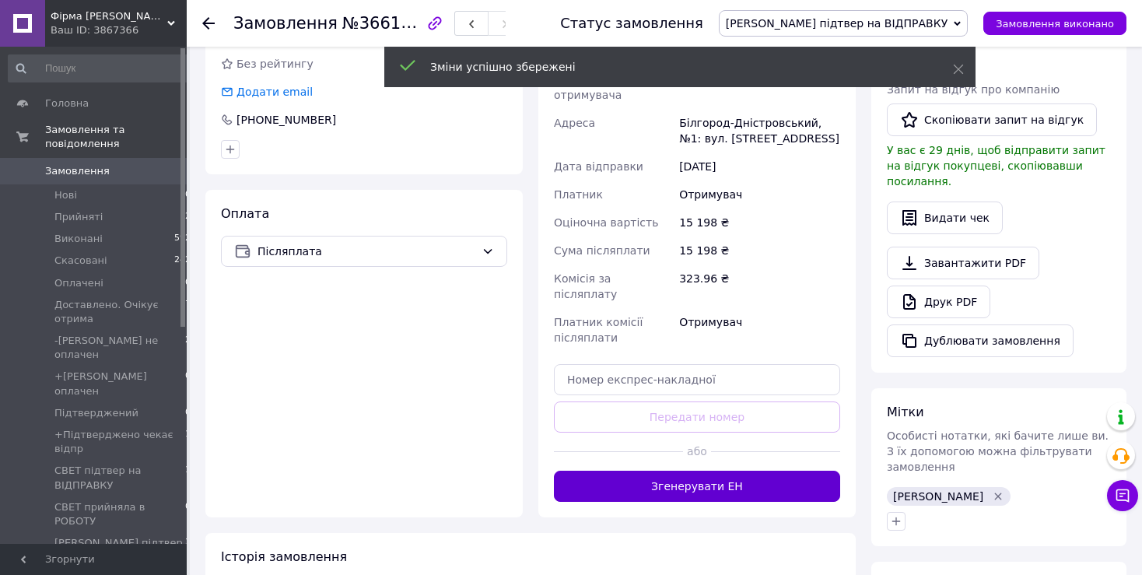
click at [705, 471] on button "Згенерувати ЕН" at bounding box center [697, 486] width 286 height 31
